Goal: Task Accomplishment & Management: Manage account settings

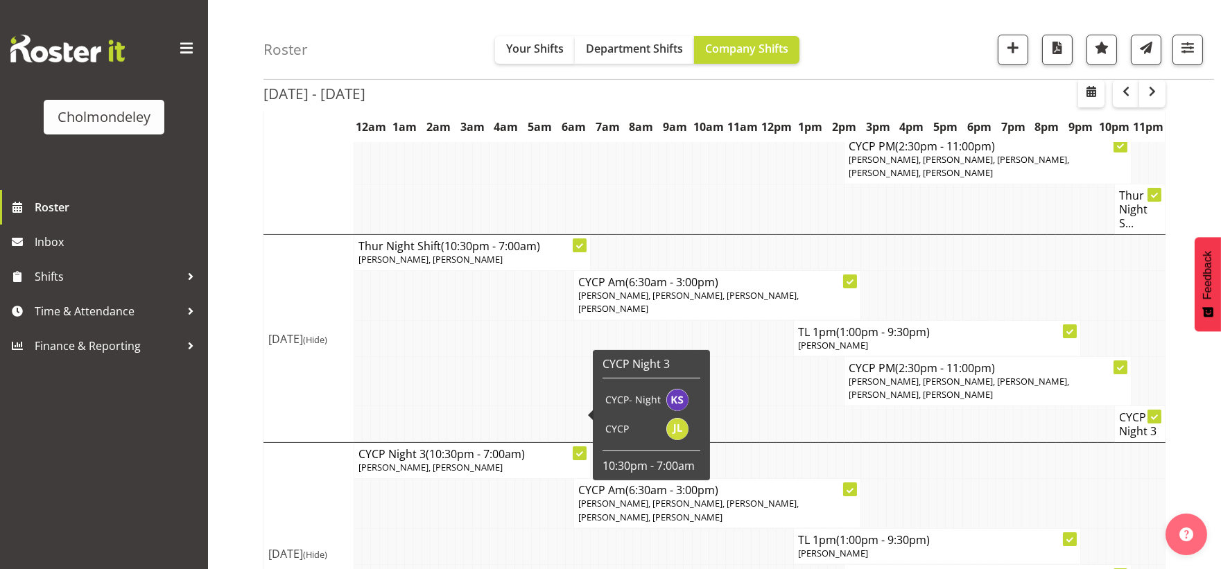
scroll to position [539, 0]
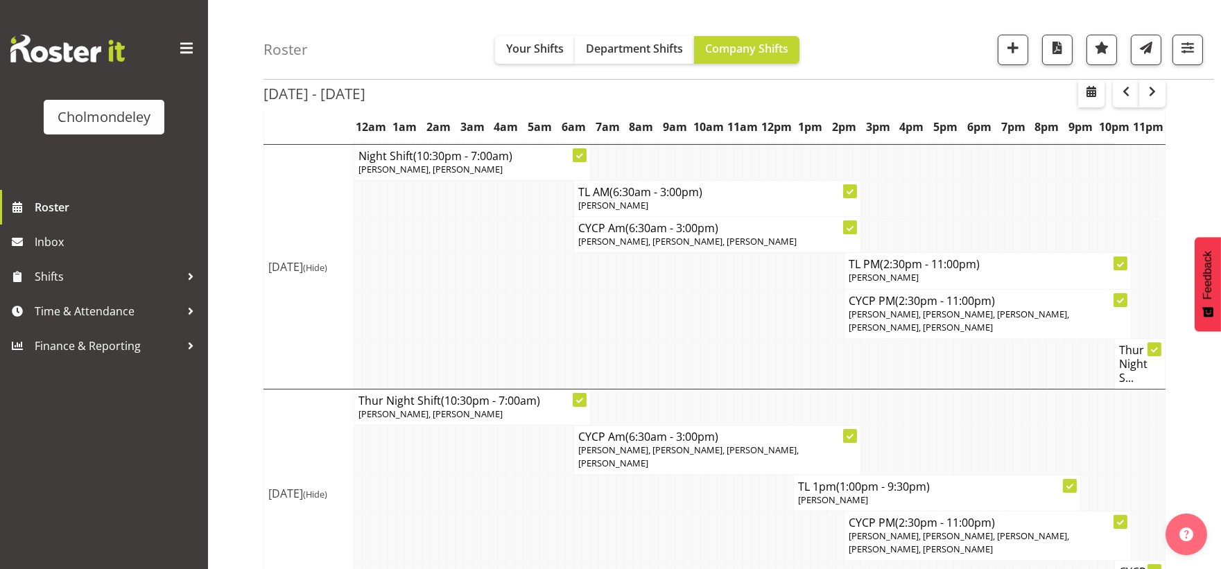
click at [754, 320] on td at bounding box center [755, 313] width 8 height 49
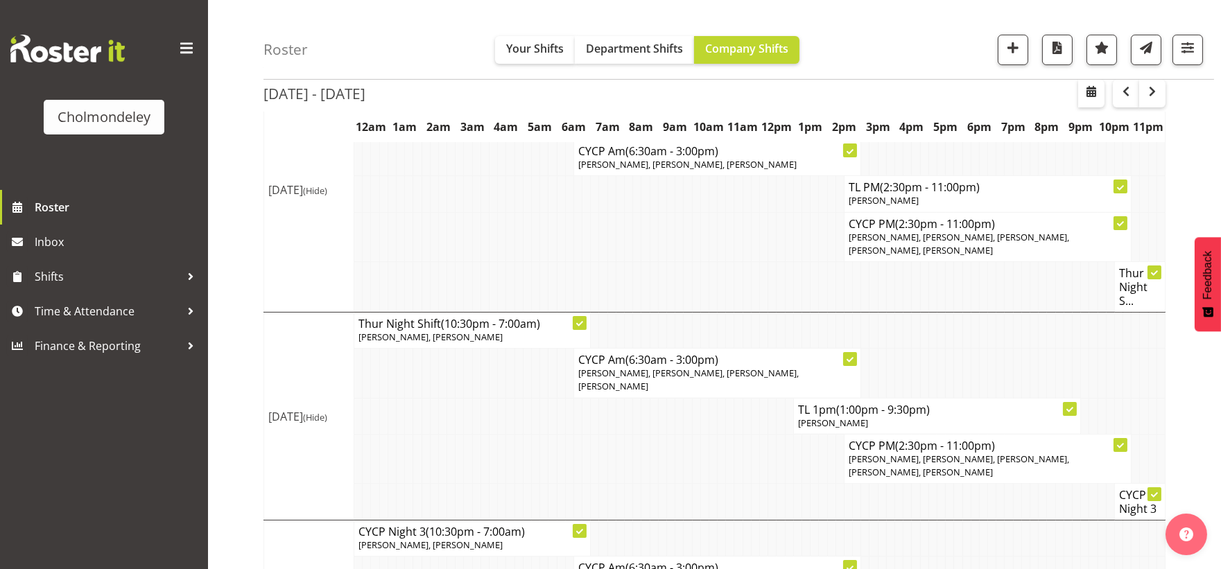
scroll to position [820, 0]
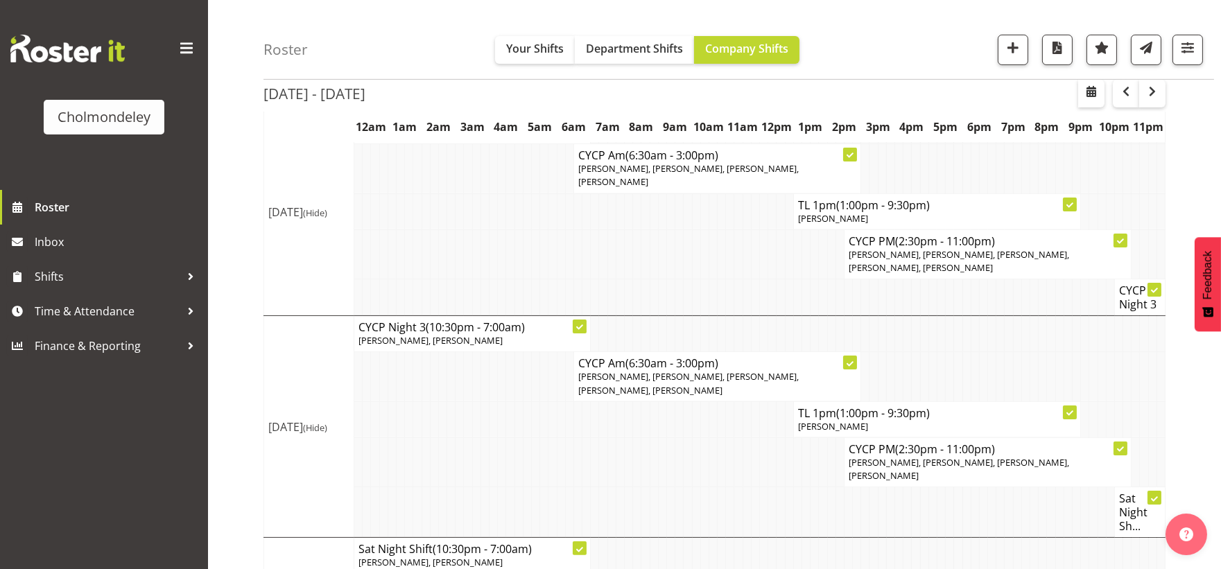
click at [548, 438] on td at bounding box center [552, 462] width 8 height 49
click at [1154, 87] on span "button" at bounding box center [1152, 91] width 17 height 17
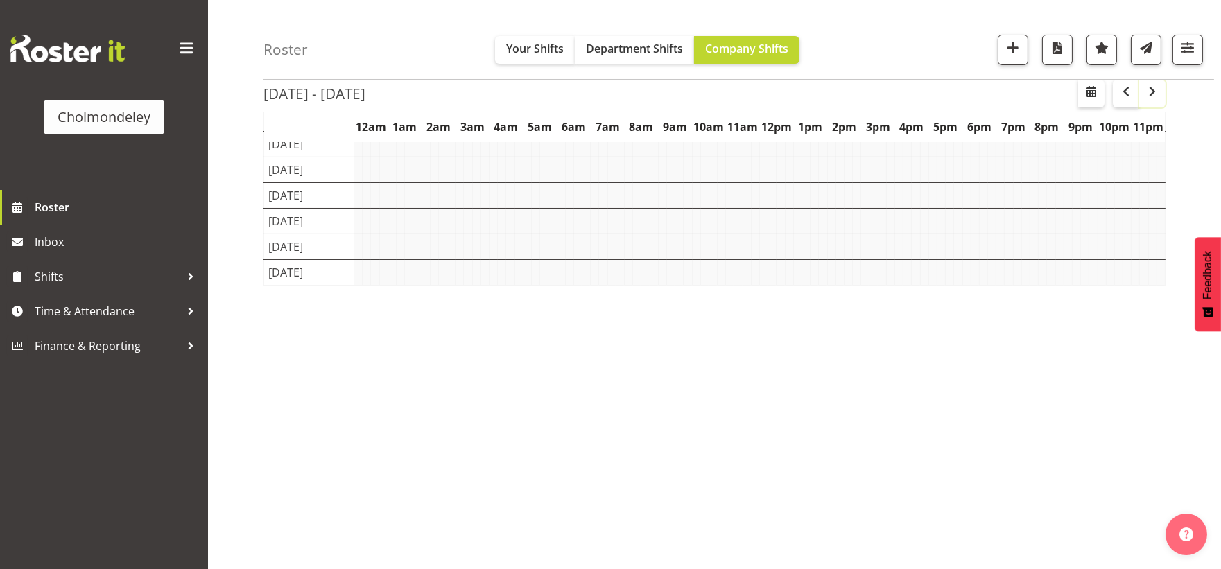
scroll to position [113, 0]
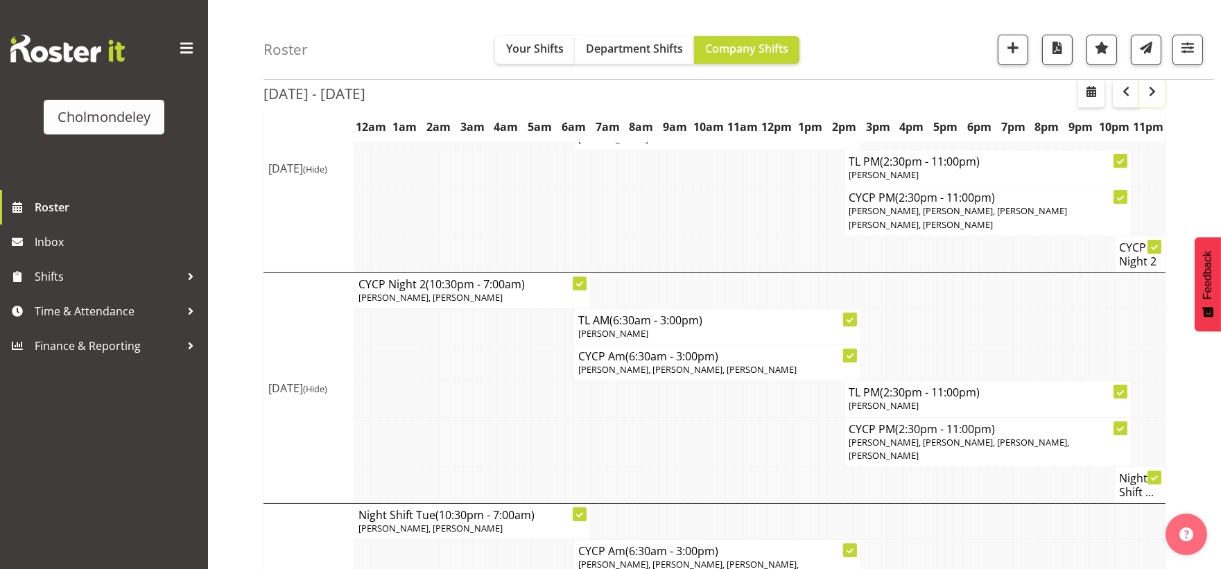
scroll to position [231, 0]
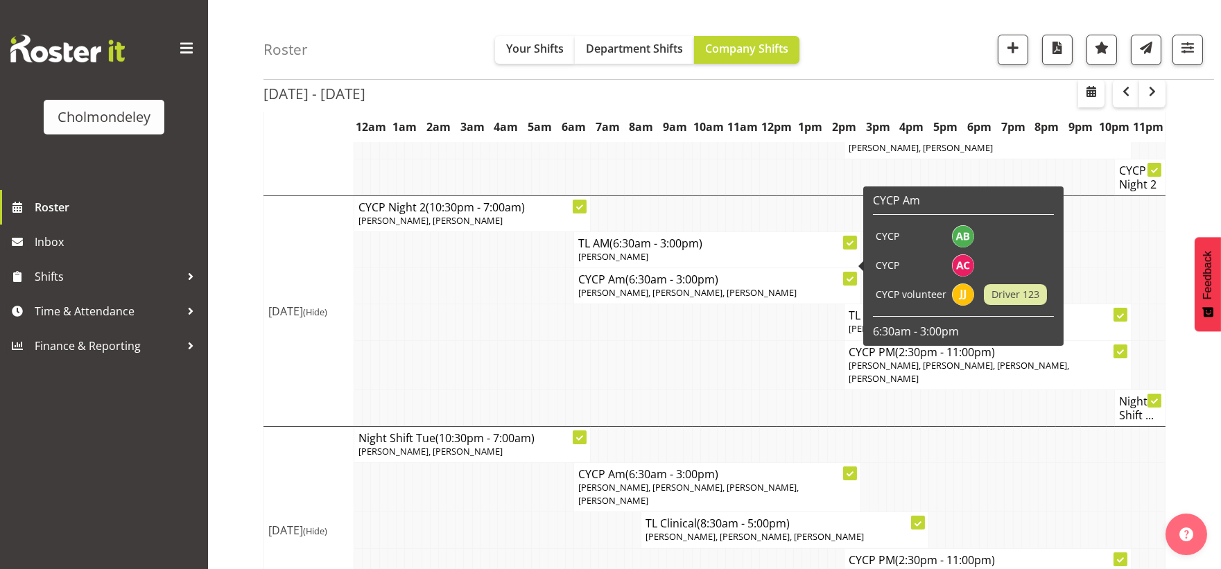
click at [750, 340] on td at bounding box center [747, 364] width 8 height 49
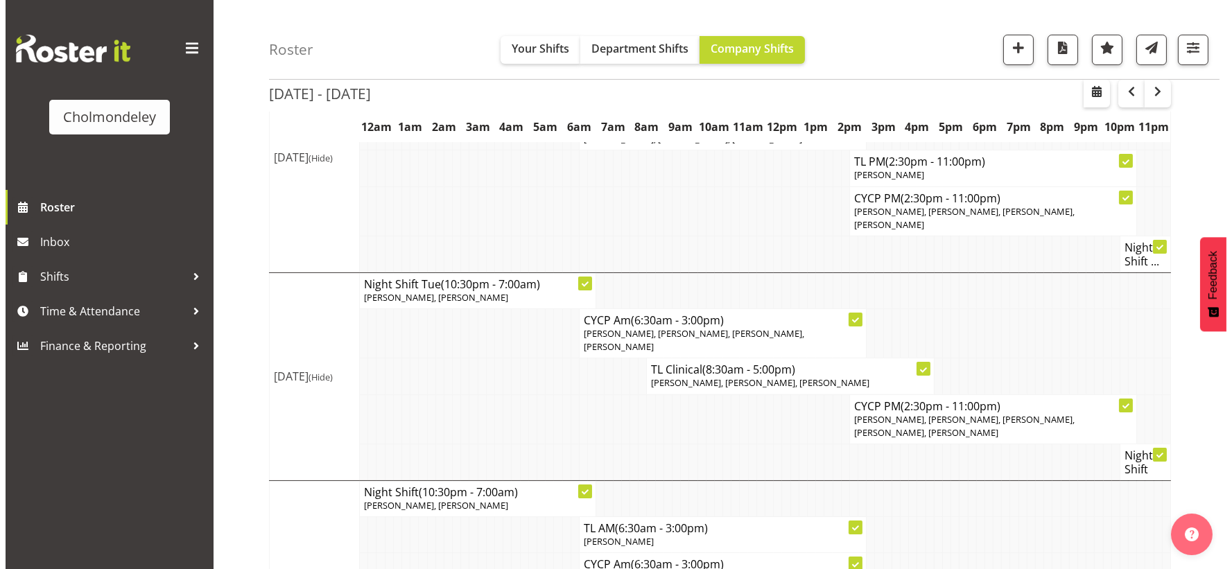
scroll to position [539, 0]
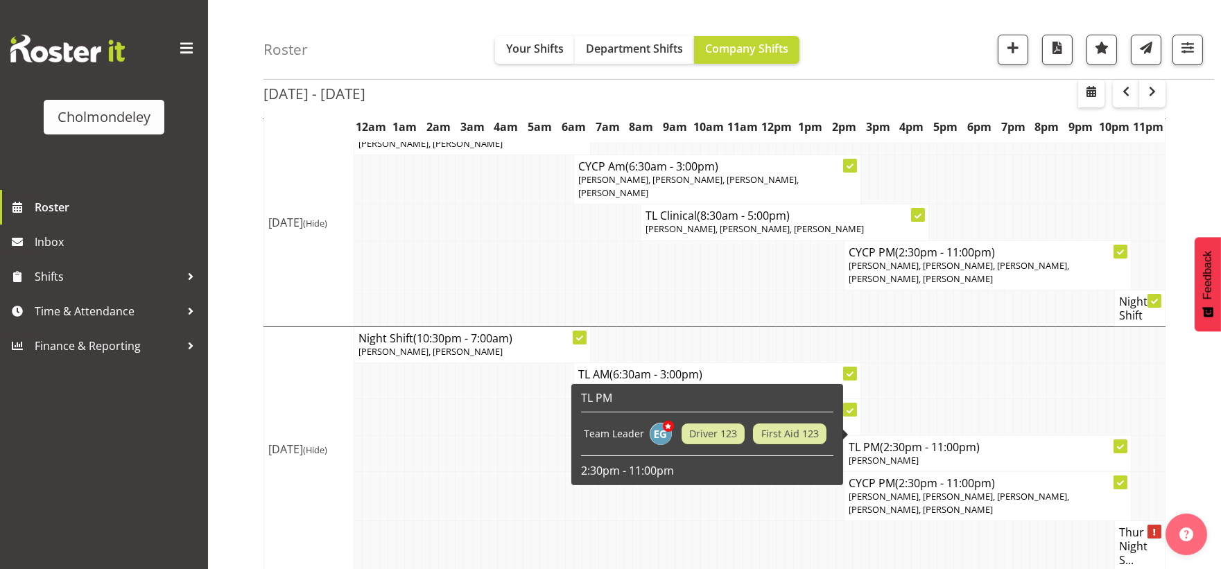
click at [1037, 454] on p "[PERSON_NAME]" at bounding box center [988, 460] width 278 height 13
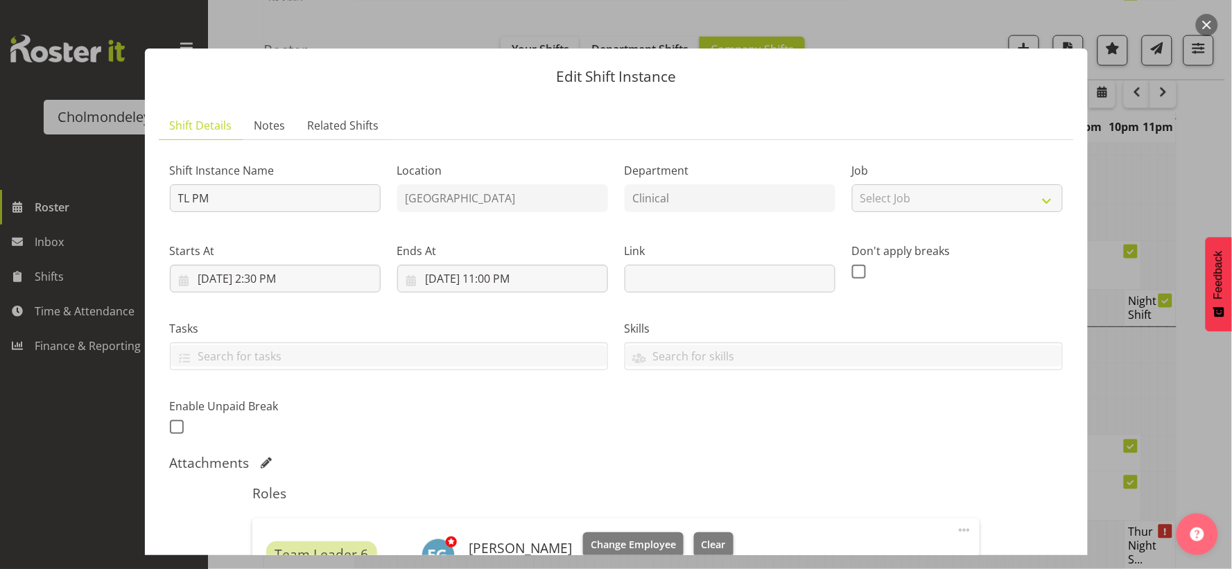
scroll to position [224, 0]
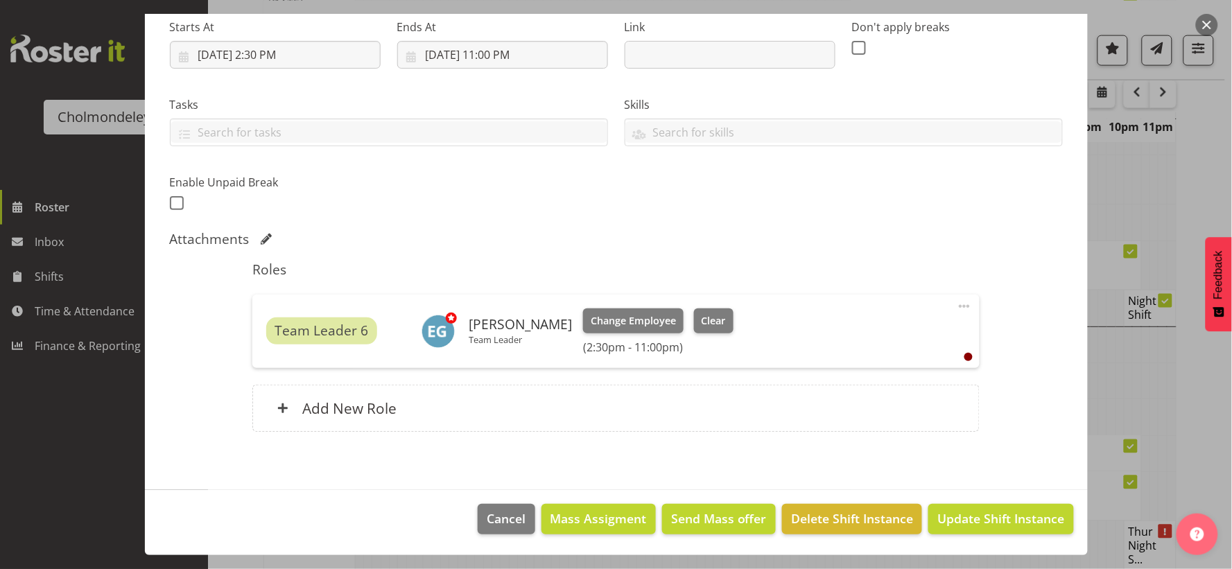
click at [956, 303] on span at bounding box center [964, 306] width 17 height 17
click at [883, 386] on link "Delete" at bounding box center [906, 386] width 133 height 25
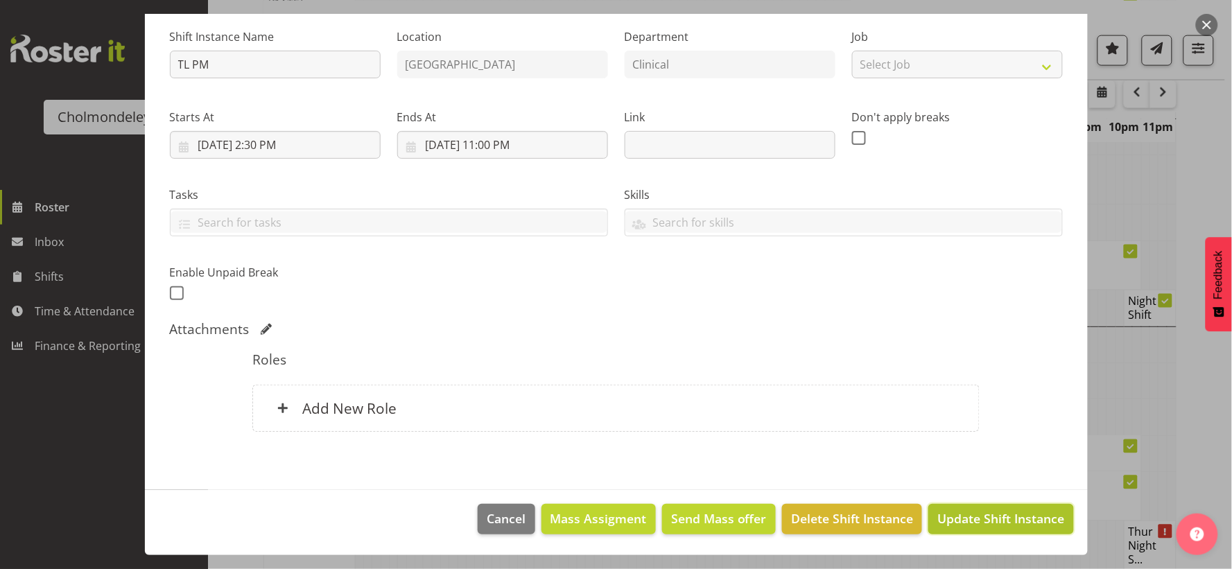
click at [1003, 514] on span "Update Shift Instance" at bounding box center [1000, 519] width 127 height 18
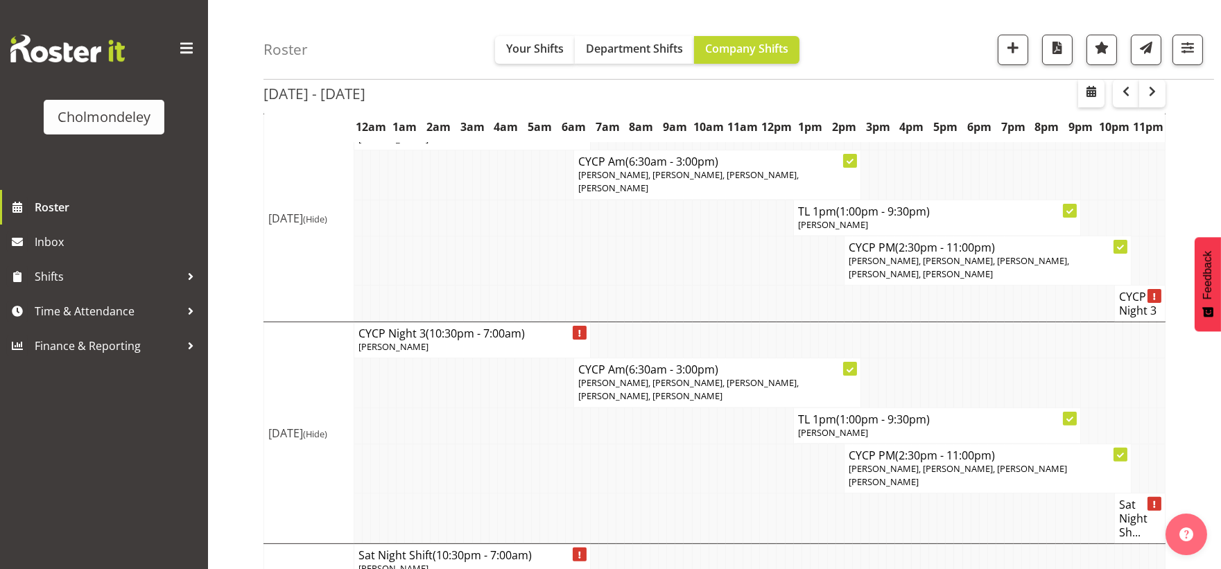
scroll to position [980, 0]
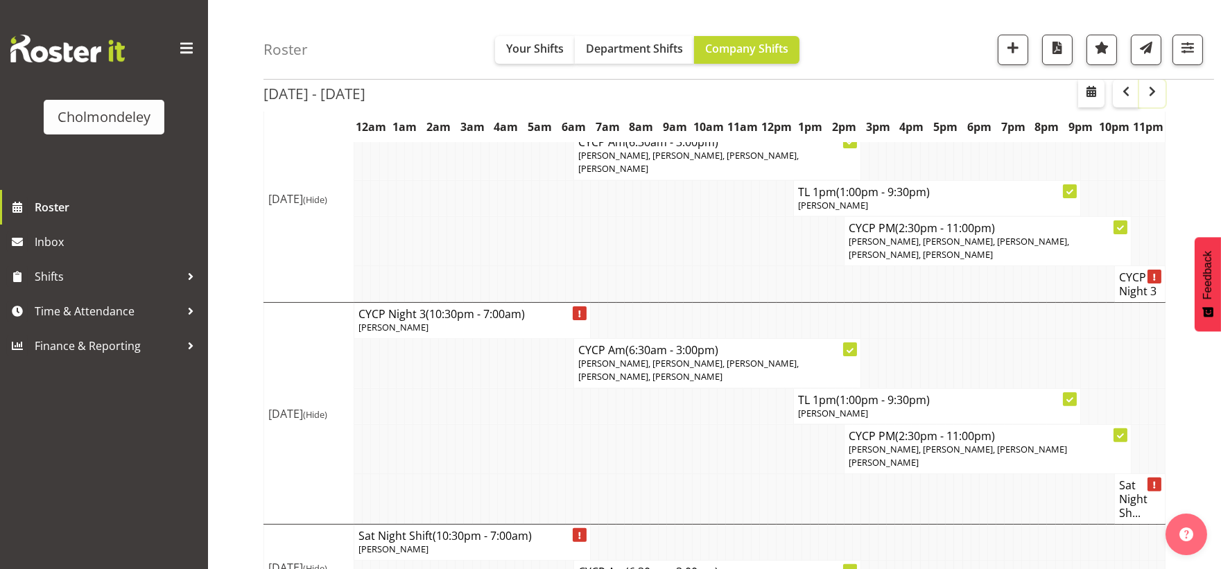
click at [1153, 94] on span "button" at bounding box center [1152, 91] width 17 height 17
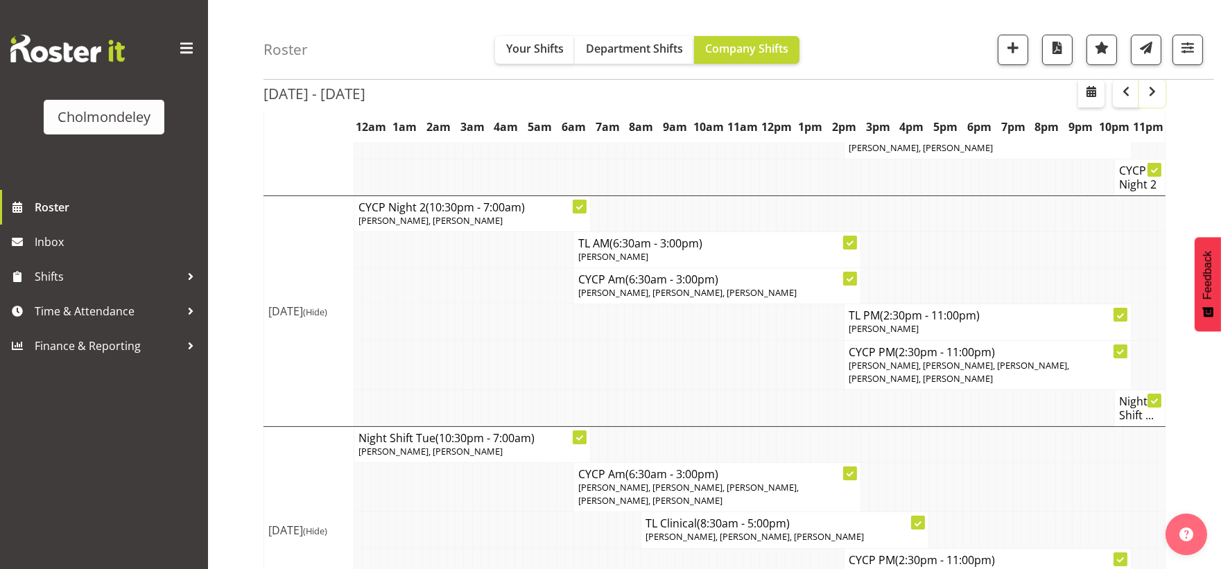
scroll to position [385, 0]
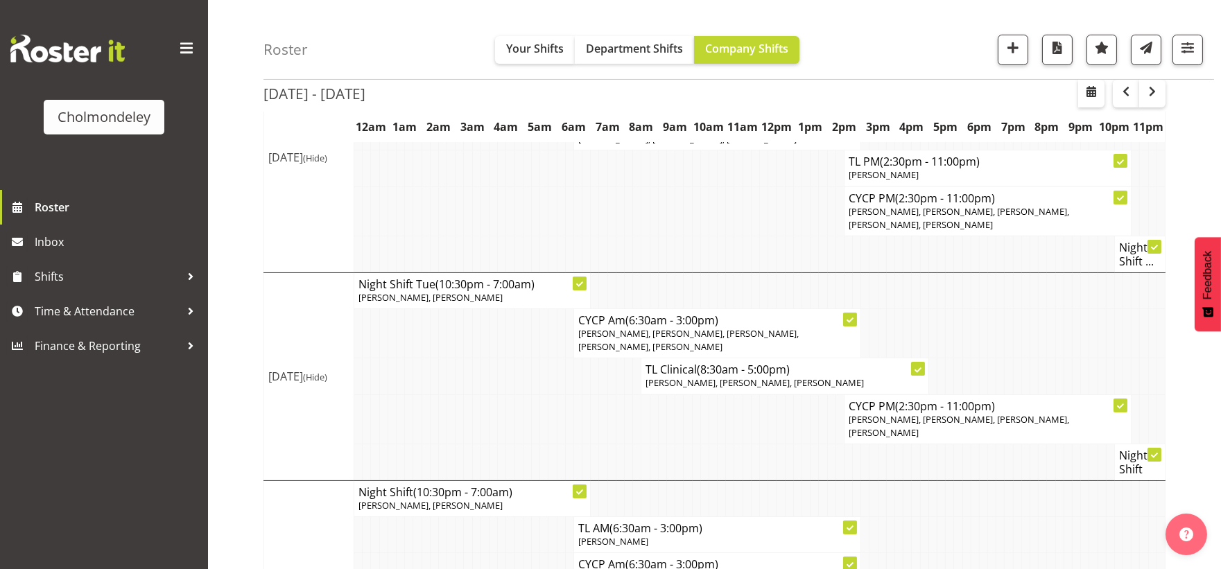
click at [517, 395] on td at bounding box center [518, 419] width 8 height 49
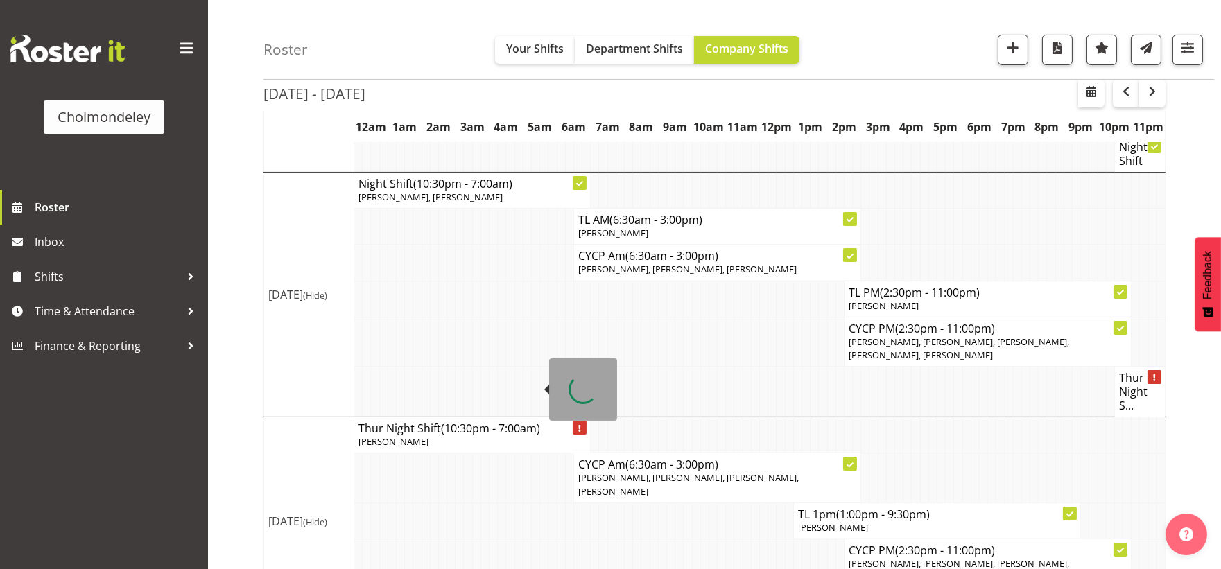
click at [486, 539] on td at bounding box center [484, 563] width 8 height 49
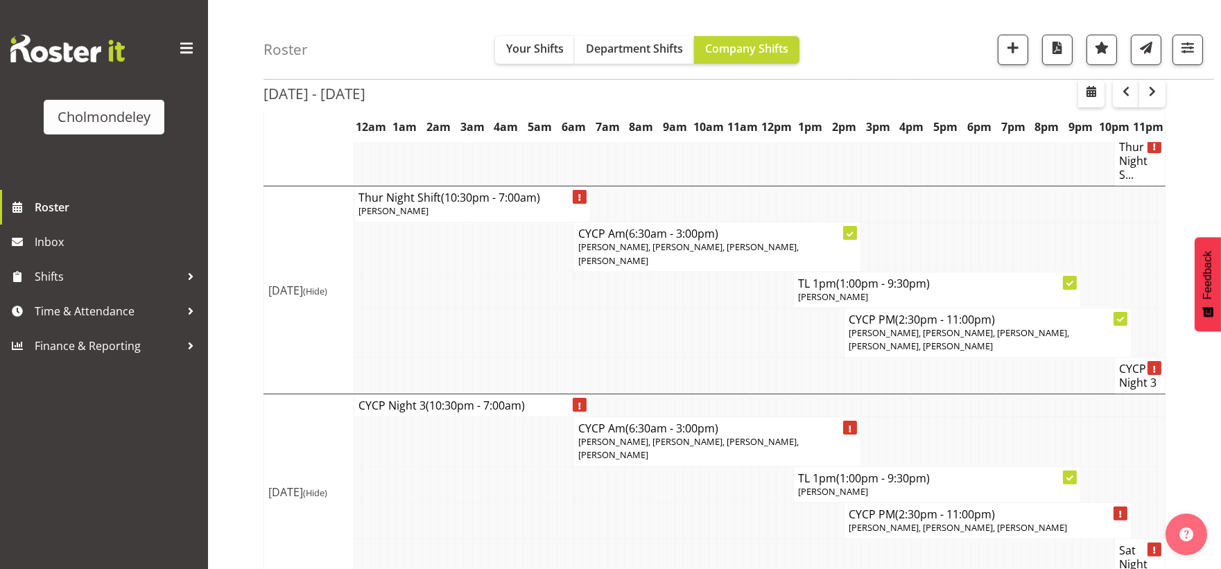
scroll to position [937, 0]
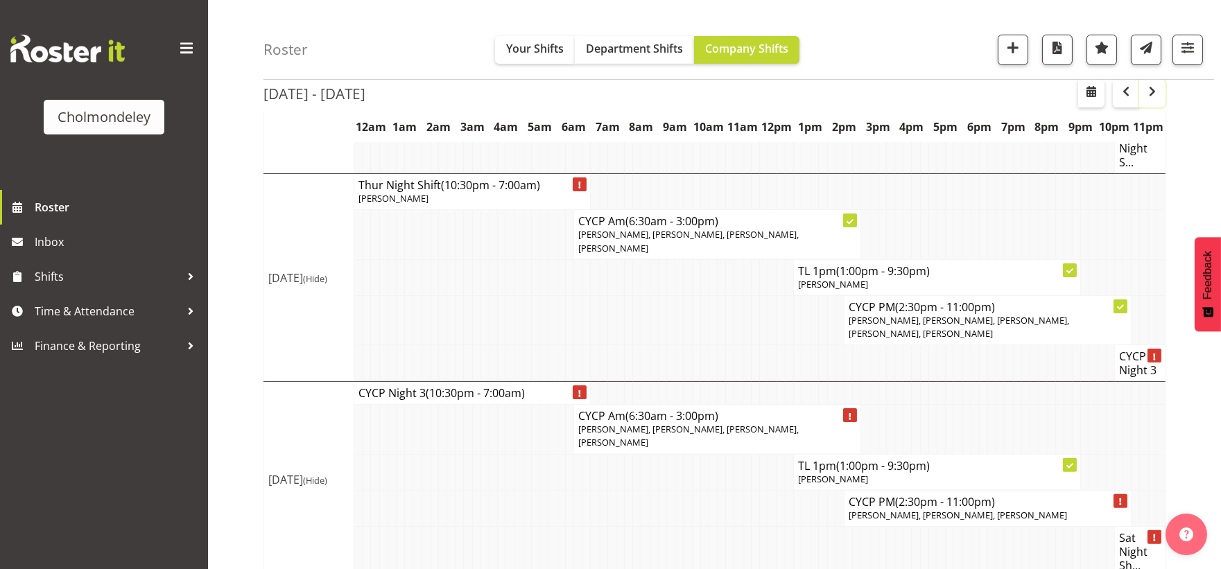
click at [1152, 90] on span "button" at bounding box center [1152, 91] width 17 height 17
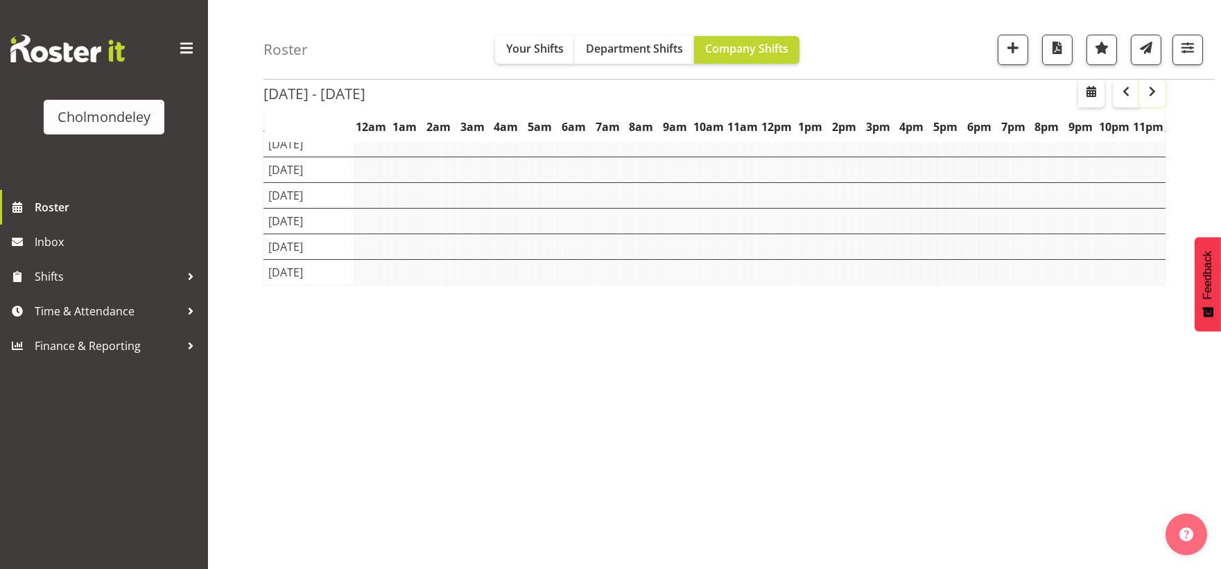
scroll to position [113, 0]
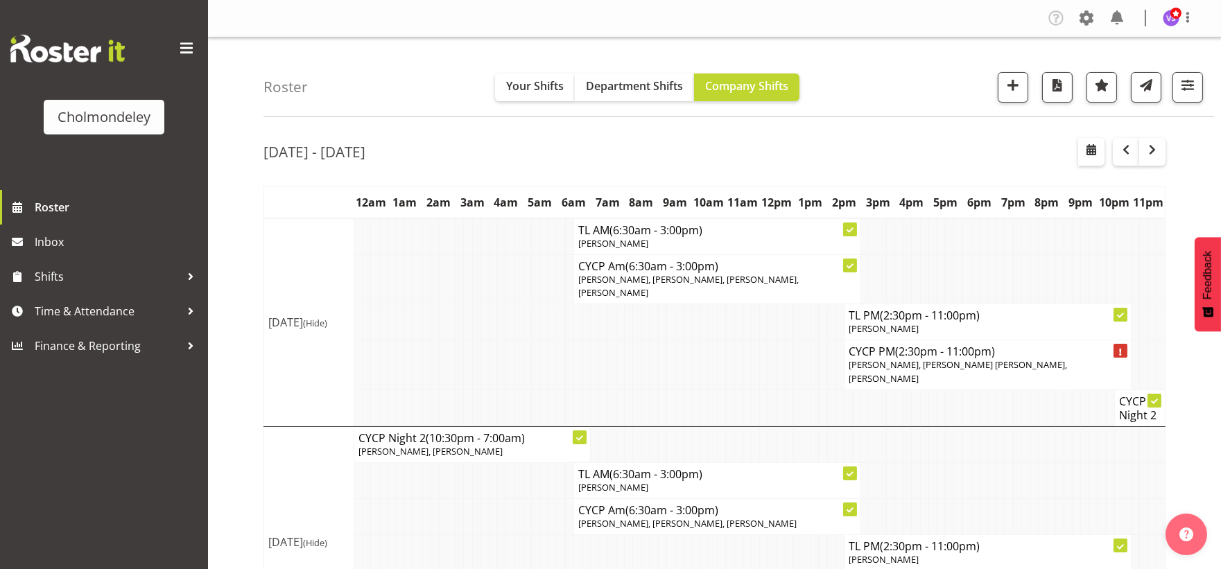
click at [910, 64] on div "Roster Your Shifts Department Shifts Company Shifts All Locations [GEOGRAPHIC_D…" at bounding box center [738, 77] width 951 height 80
